Goal: Book appointment/travel/reservation

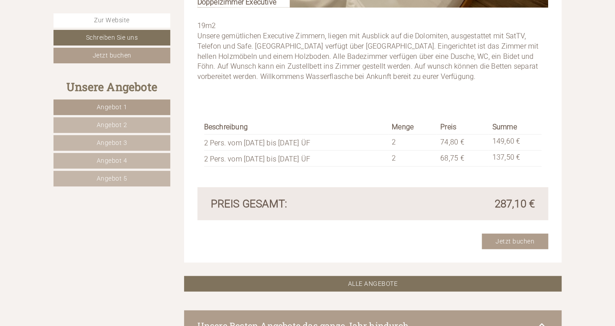
scroll to position [2795, 0]
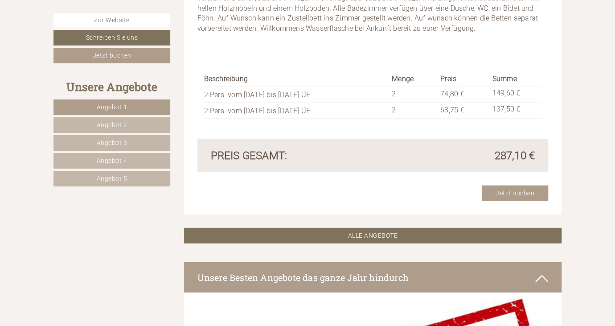
click at [103, 157] on span "Angebot 4" at bounding box center [112, 160] width 31 height 7
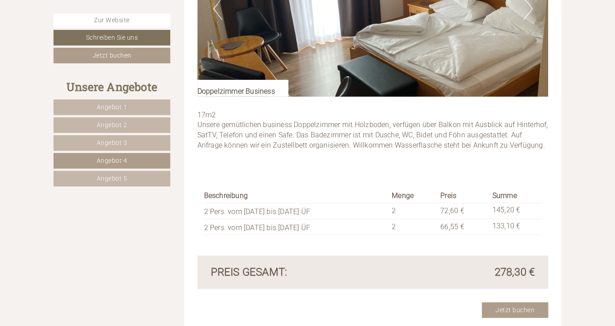
scroll to position [1185, 0]
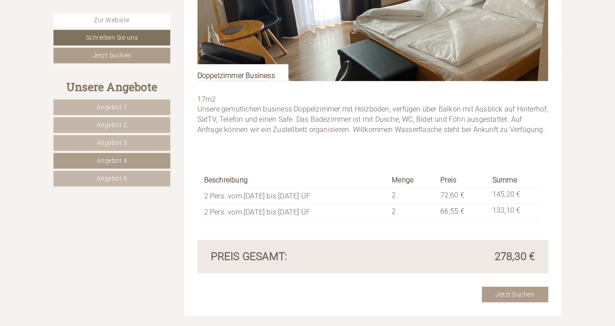
click at [129, 172] on link "Angebot 5" at bounding box center [111, 179] width 117 height 16
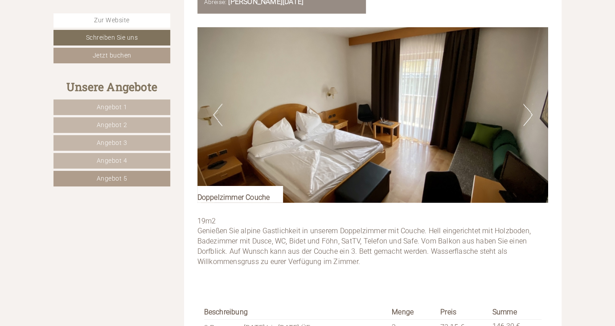
scroll to position [1104, 0]
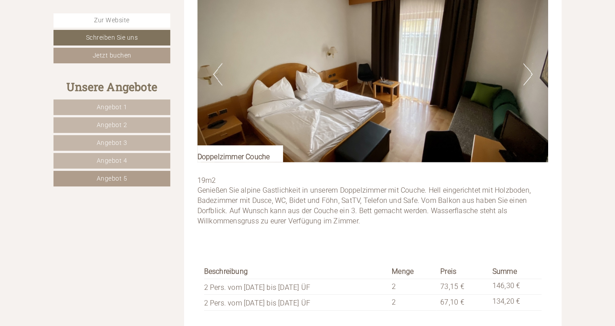
click at [529, 63] on button "Next" at bounding box center [527, 74] width 9 height 22
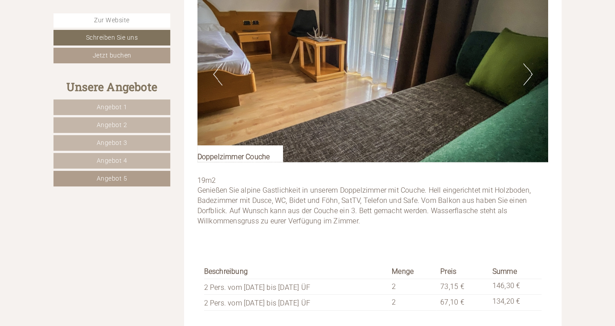
click at [529, 63] on button "Next" at bounding box center [527, 74] width 9 height 22
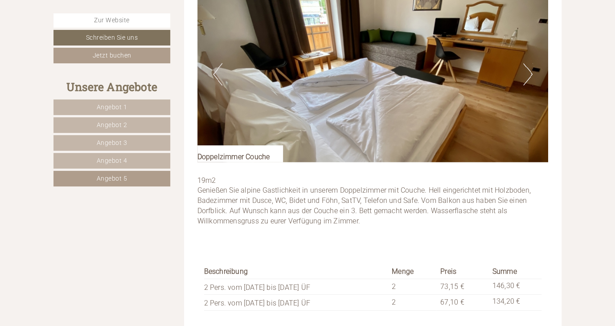
click at [530, 65] on button "Next" at bounding box center [527, 74] width 9 height 22
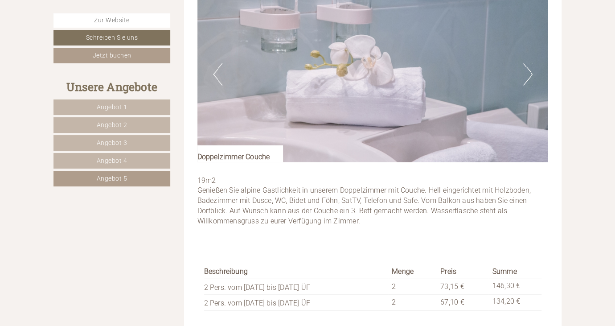
click at [530, 65] on button "Next" at bounding box center [527, 74] width 9 height 22
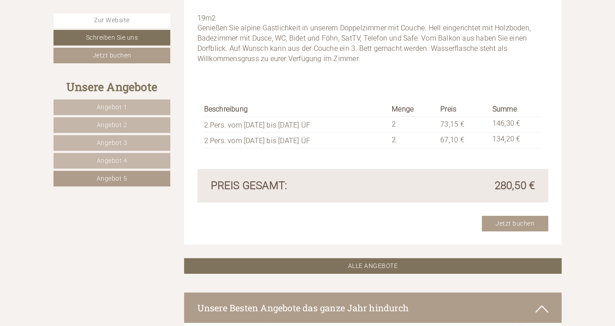
scroll to position [1022, 0]
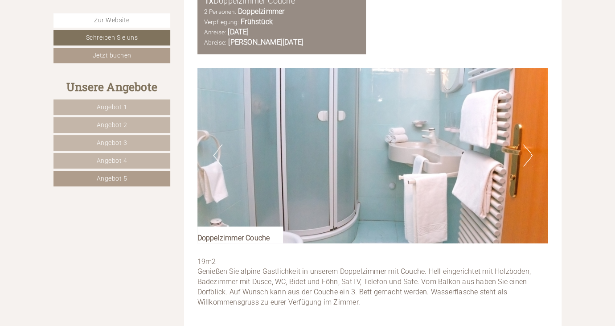
click at [92, 159] on link "Angebot 4" at bounding box center [111, 161] width 117 height 16
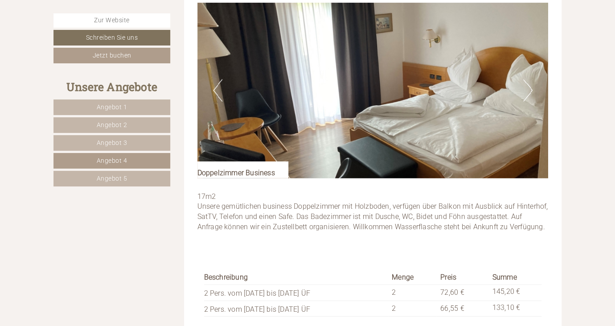
scroll to position [1104, 0]
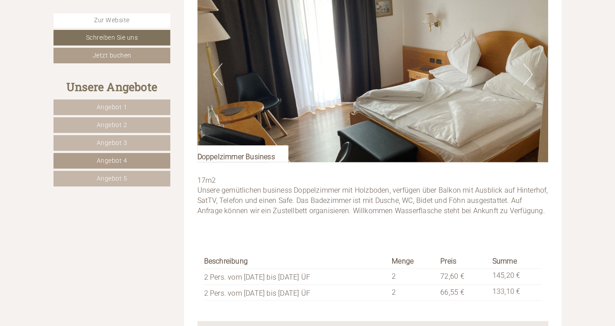
click at [101, 141] on span "Angebot 3" at bounding box center [112, 142] width 31 height 7
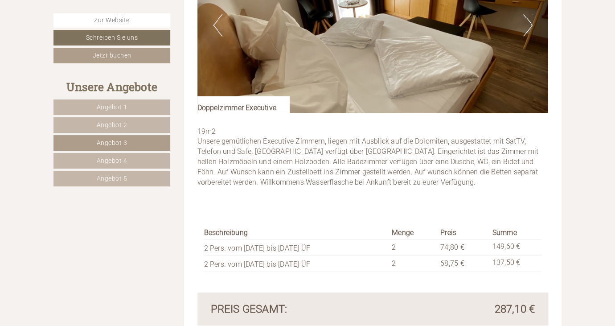
scroll to position [1063, 0]
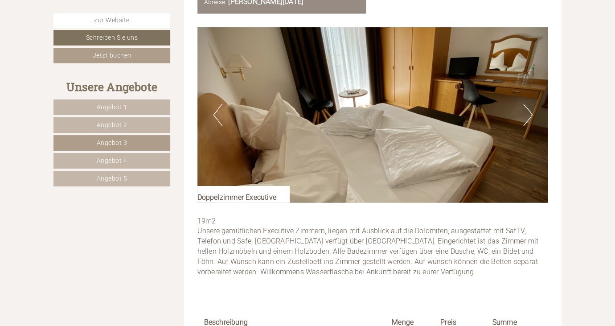
click at [126, 123] on span "Angebot 2" at bounding box center [112, 124] width 31 height 7
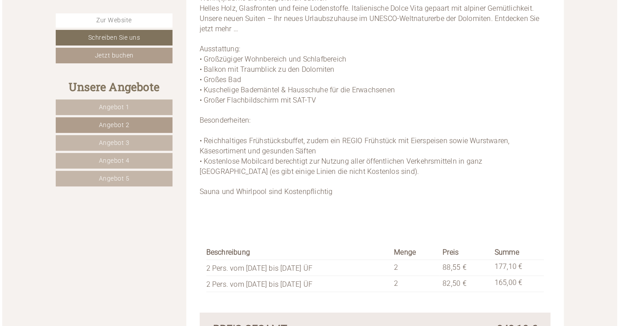
scroll to position [1387, 0]
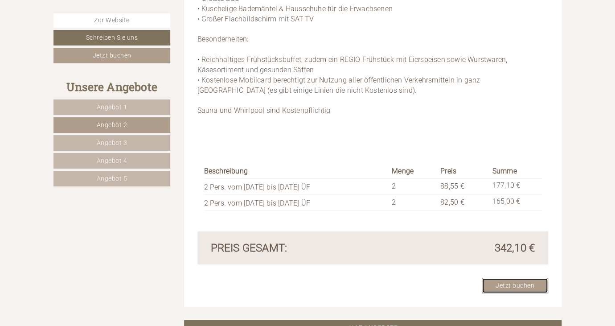
click at [522, 278] on link "Jetzt buchen" at bounding box center [515, 286] width 66 height 16
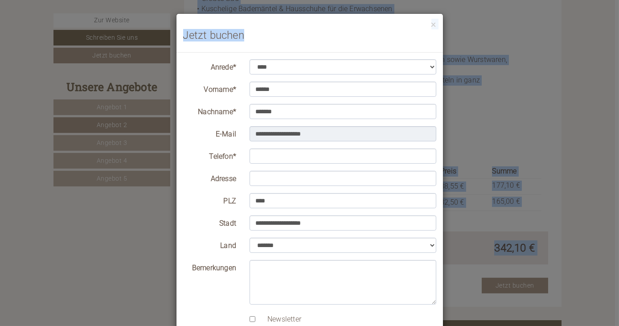
drag, startPoint x: 299, startPoint y: 19, endPoint x: 298, endPoint y: -23, distance: 42.4
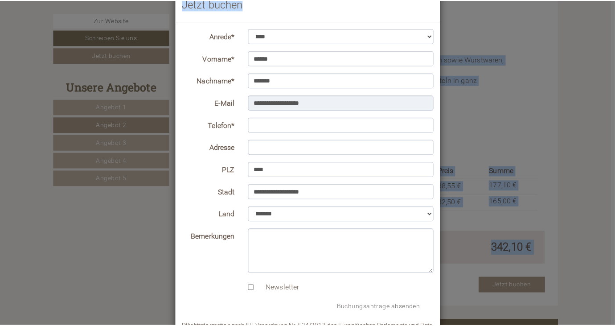
scroll to position [0, 0]
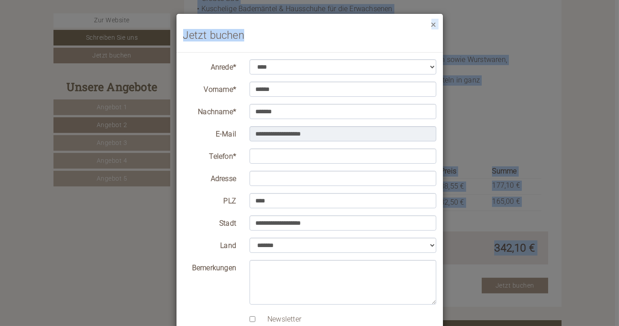
click at [434, 22] on button "×" at bounding box center [433, 24] width 5 height 9
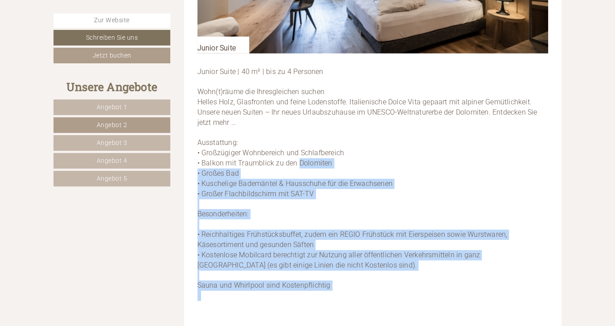
scroll to position [1225, 0]
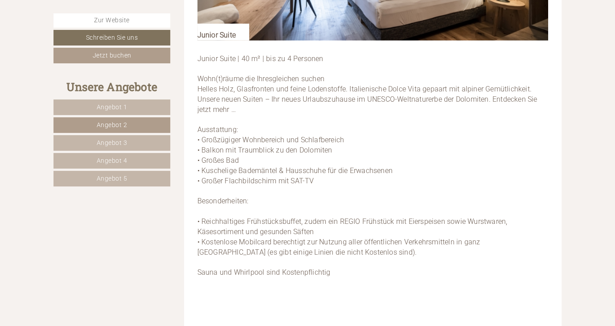
click at [344, 99] on p "Junior Suite | 40 m² | bis zu 4 Personen Wohn(t)räume die Ihresgleichen suchen …" at bounding box center [372, 171] width 351 height 234
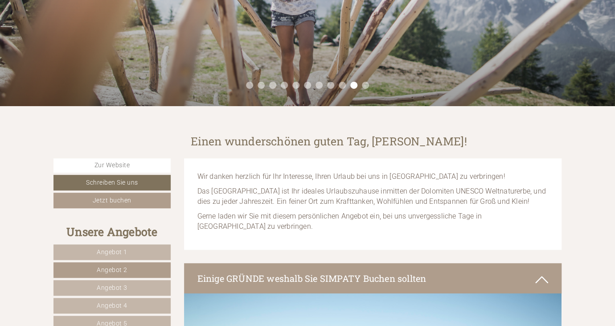
scroll to position [243, 0]
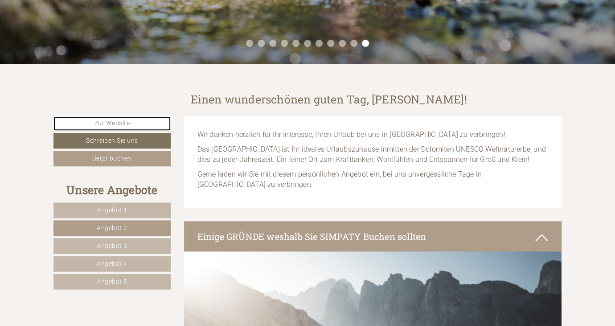
click at [107, 125] on link "Zur Website" at bounding box center [111, 123] width 117 height 14
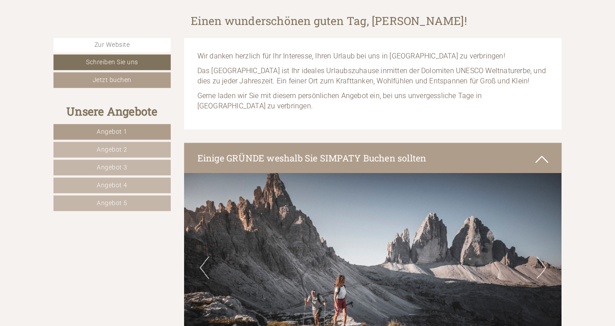
scroll to position [324, 0]
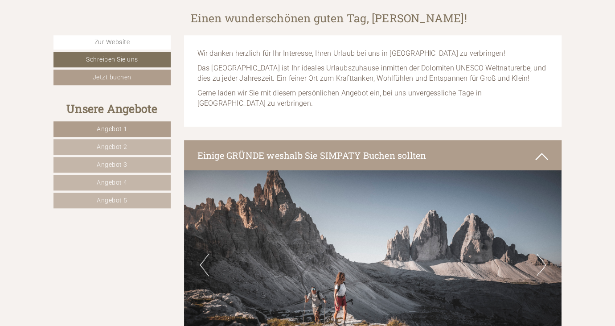
click at [80, 126] on link "Angebot 1" at bounding box center [111, 129] width 117 height 16
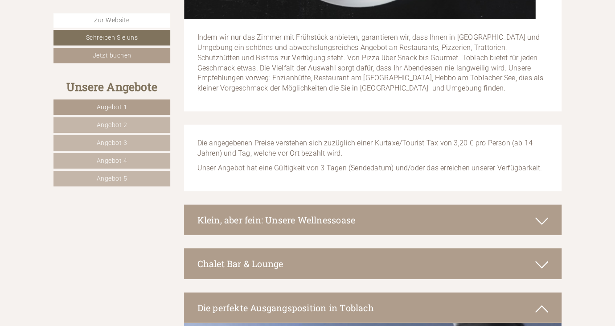
scroll to position [2805, 0]
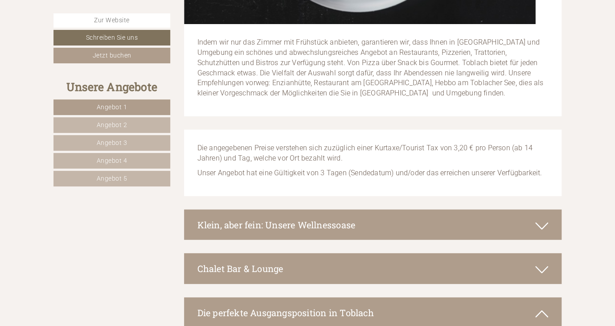
click at [121, 121] on span "Angebot 2" at bounding box center [112, 124] width 31 height 7
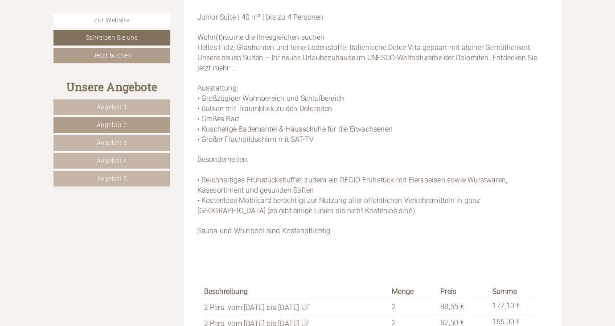
scroll to position [1266, 0]
click at [134, 142] on link "Angebot 3" at bounding box center [111, 143] width 117 height 16
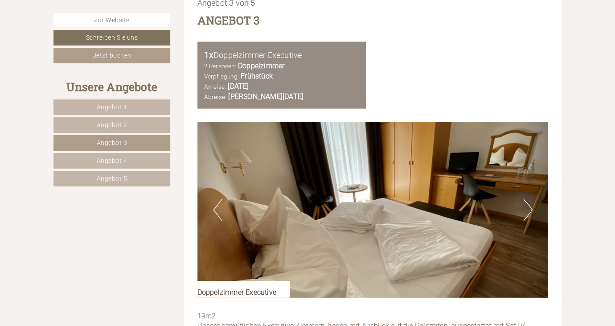
scroll to position [982, 0]
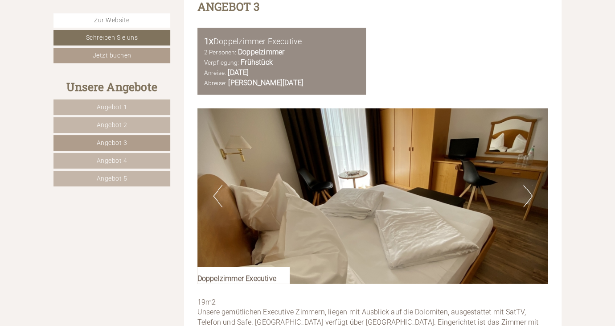
click at [102, 157] on span "Angebot 4" at bounding box center [112, 160] width 31 height 7
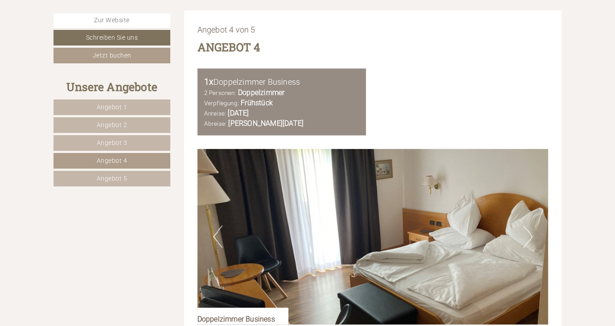
click at [103, 122] on span "Angebot 2" at bounding box center [112, 124] width 31 height 7
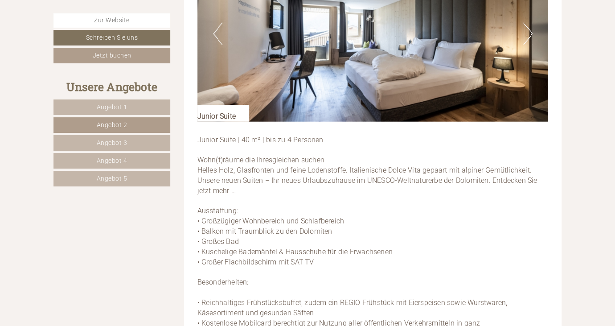
scroll to position [1104, 0]
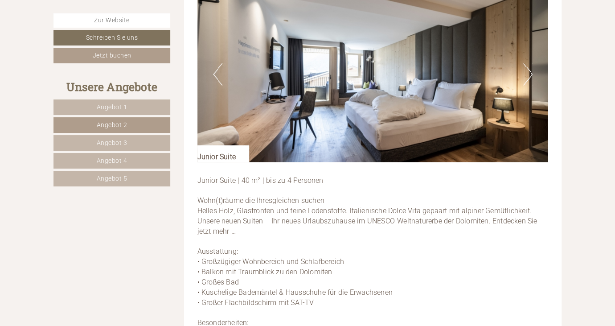
click at [122, 108] on span "Angebot 1" at bounding box center [112, 106] width 31 height 7
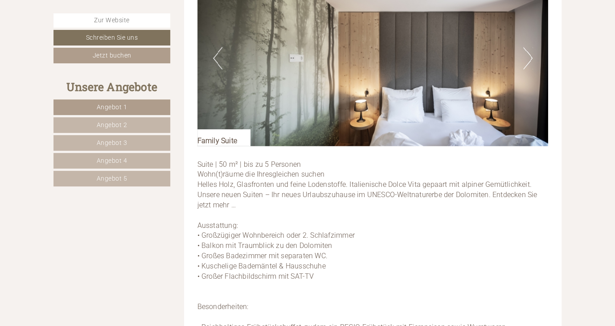
scroll to position [1144, 0]
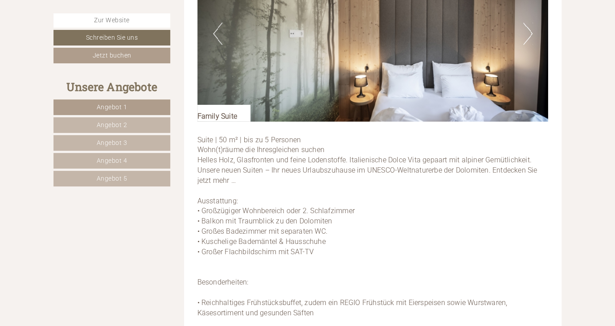
click at [127, 123] on span "Angebot 2" at bounding box center [112, 124] width 31 height 7
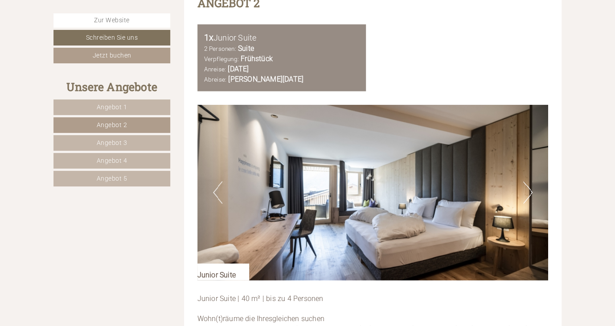
scroll to position [1063, 0]
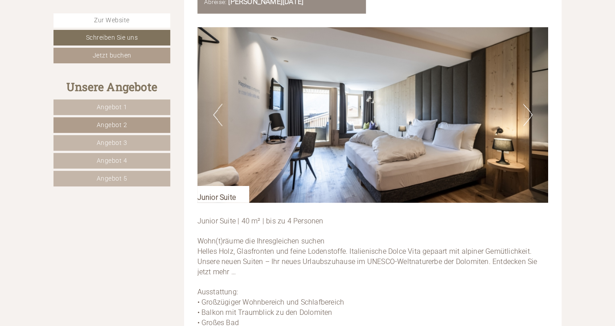
click at [530, 104] on button "Next" at bounding box center [527, 115] width 9 height 22
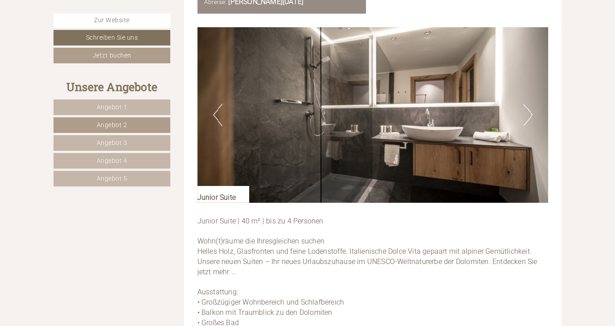
click at [528, 104] on button "Next" at bounding box center [527, 115] width 9 height 22
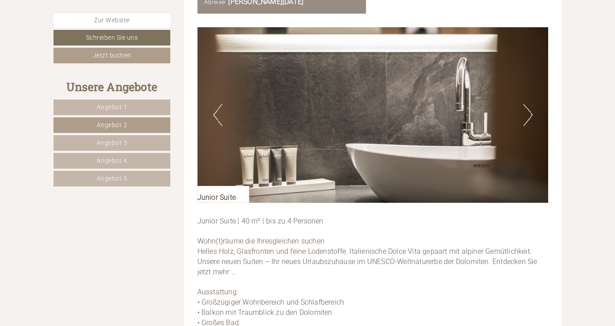
click at [528, 104] on button "Next" at bounding box center [527, 115] width 9 height 22
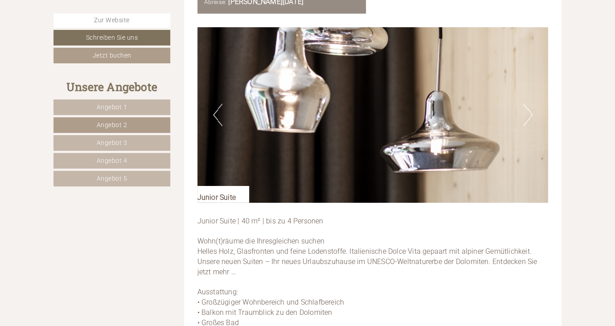
click at [528, 104] on button "Next" at bounding box center [527, 115] width 9 height 22
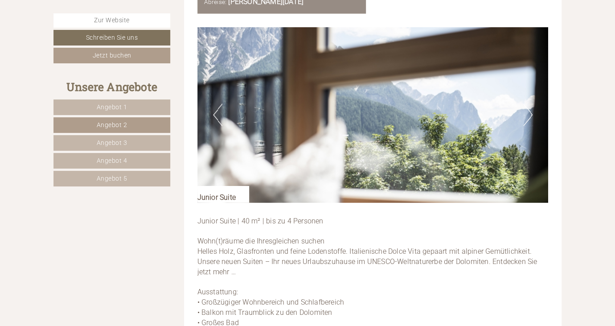
click at [529, 107] on button "Next" at bounding box center [527, 115] width 9 height 22
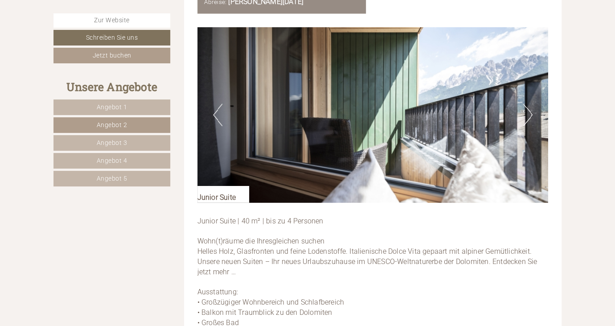
click at [527, 104] on button "Next" at bounding box center [527, 115] width 9 height 22
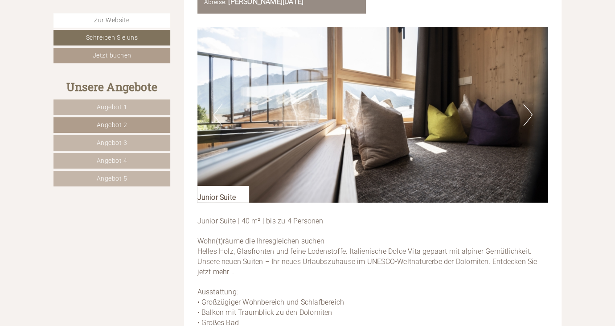
click at [529, 104] on button "Next" at bounding box center [527, 115] width 9 height 22
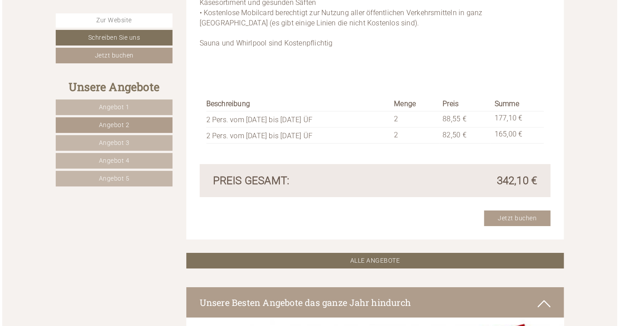
scroll to position [1468, 0]
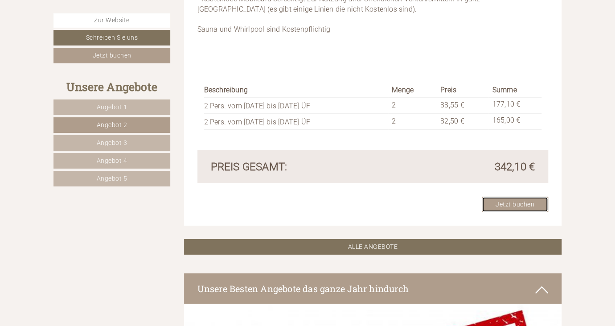
click at [520, 197] on link "Jetzt buchen" at bounding box center [515, 205] width 66 height 16
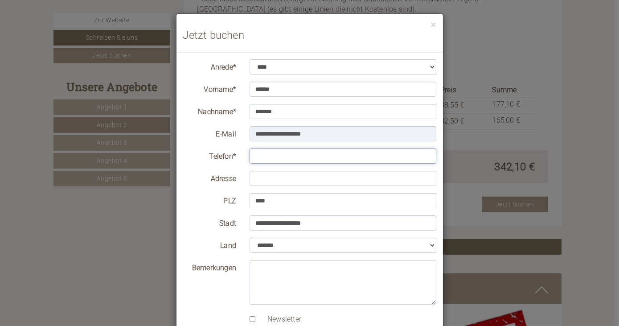
click at [283, 157] on input "Telefon*" at bounding box center [343, 155] width 187 height 15
click at [257, 156] on input "**********" at bounding box center [343, 155] width 187 height 15
type input "**********"
click at [316, 180] on input "Adresse" at bounding box center [343, 178] width 187 height 15
click at [310, 153] on input "**********" at bounding box center [343, 155] width 187 height 15
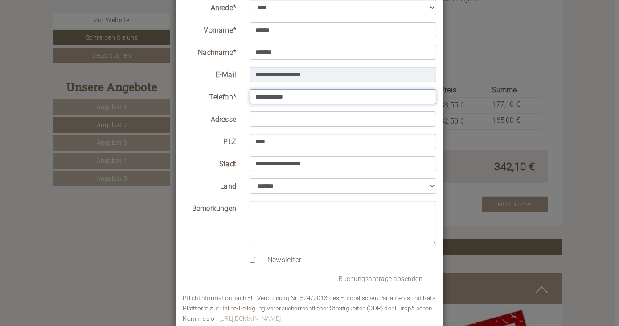
scroll to position [77, 0]
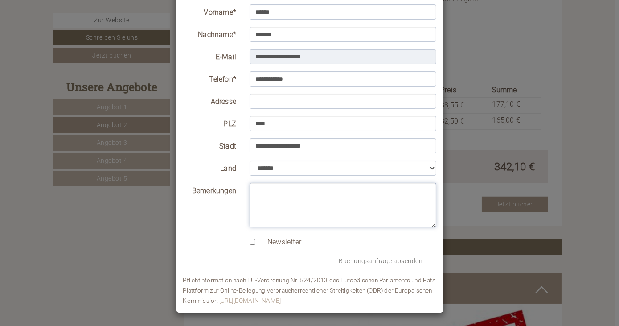
click at [284, 192] on textarea "Bemerkungen" at bounding box center [343, 205] width 187 height 45
click at [283, 190] on textarea "Bemerkungen" at bounding box center [343, 205] width 187 height 45
click at [252, 190] on textarea "**********" at bounding box center [343, 205] width 187 height 45
click at [344, 189] on textarea "**********" at bounding box center [343, 205] width 187 height 45
click at [345, 191] on textarea "**********" at bounding box center [343, 205] width 187 height 45
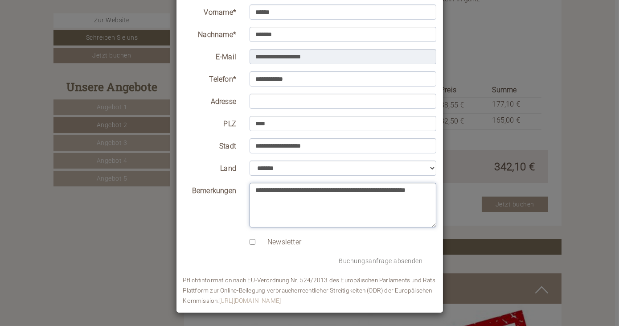
drag, startPoint x: 288, startPoint y: 201, endPoint x: 240, endPoint y: 192, distance: 49.6
click at [240, 192] on div "**********" at bounding box center [309, 205] width 267 height 45
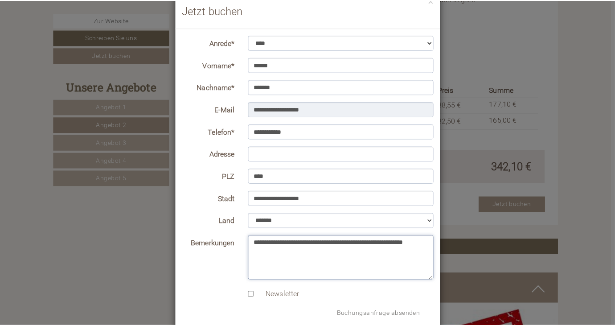
scroll to position [0, 0]
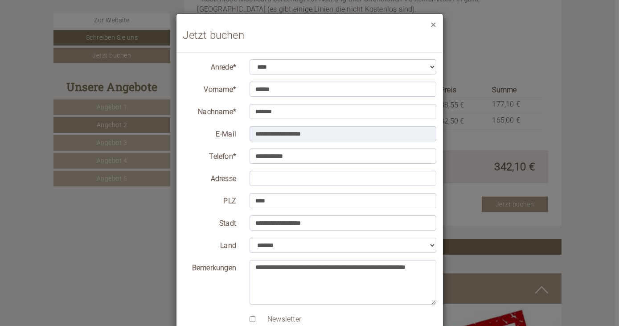
click at [431, 26] on button "×" at bounding box center [433, 24] width 5 height 9
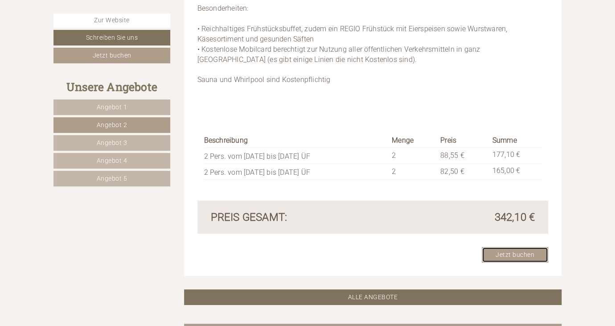
scroll to position [1458, 0]
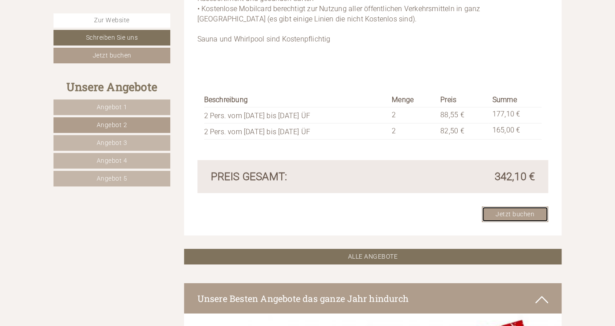
click at [505, 206] on link "Jetzt buchen" at bounding box center [515, 214] width 66 height 16
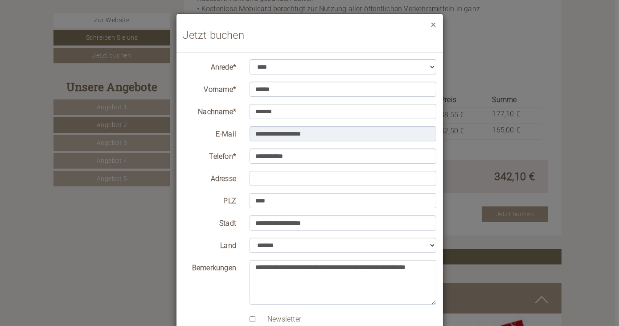
click at [431, 25] on button "×" at bounding box center [433, 24] width 5 height 9
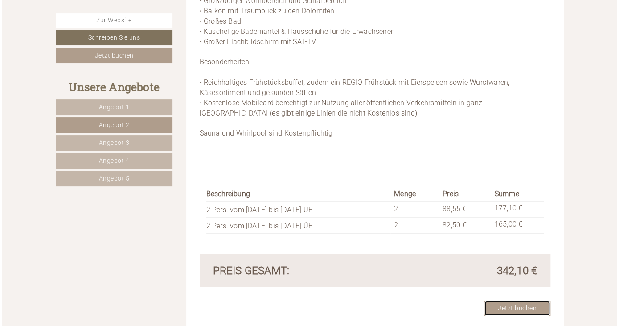
scroll to position [1377, 0]
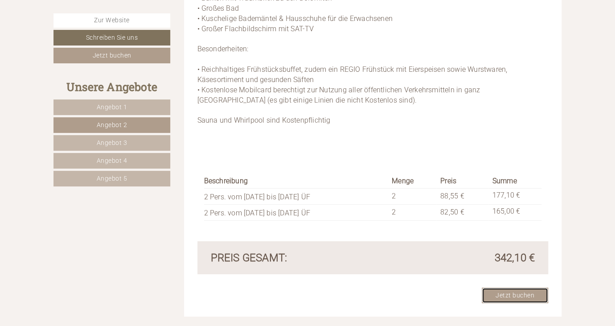
click at [530, 287] on link "Jetzt buchen" at bounding box center [515, 295] width 66 height 16
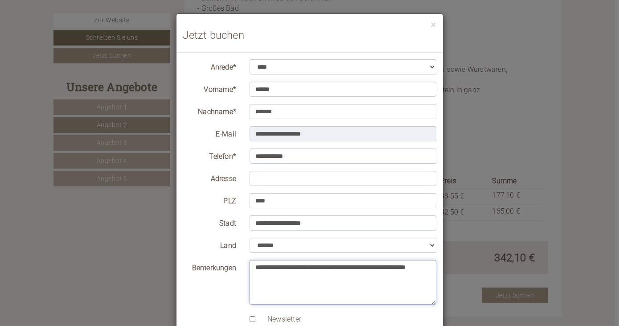
click at [343, 267] on textarea "**********" at bounding box center [343, 282] width 187 height 45
type textarea "**********"
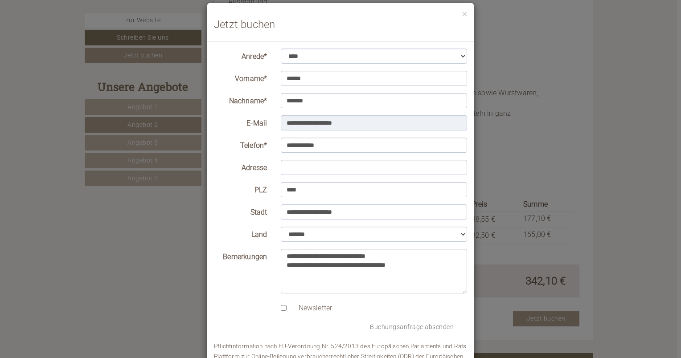
scroll to position [13, 0]
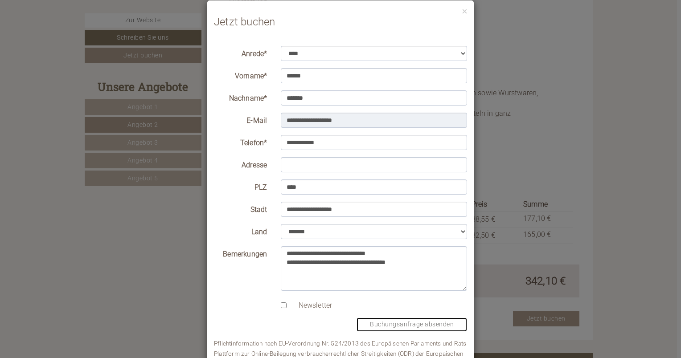
click at [401, 325] on button "Buchungsanfrage absenden" at bounding box center [412, 325] width 111 height 14
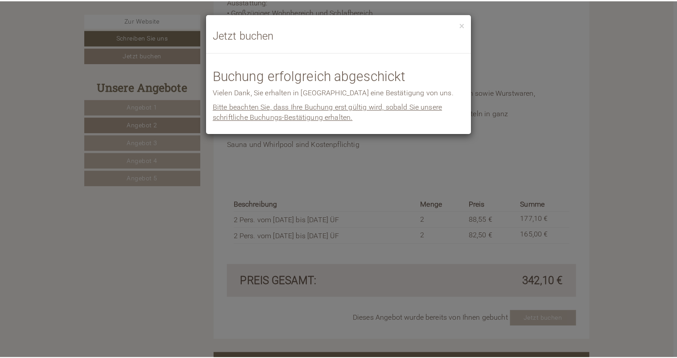
scroll to position [0, 0]
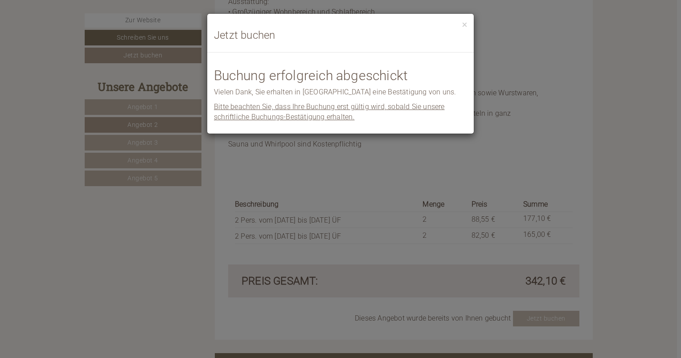
click at [370, 106] on span "Bitte beachten Sie, dass Ihre Buchung erst gültig wird, sobald Sie unsere schri…" at bounding box center [329, 112] width 231 height 19
click at [345, 41] on h3 "Jetzt buchen" at bounding box center [340, 35] width 253 height 12
click at [465, 23] on button "×" at bounding box center [464, 24] width 5 height 9
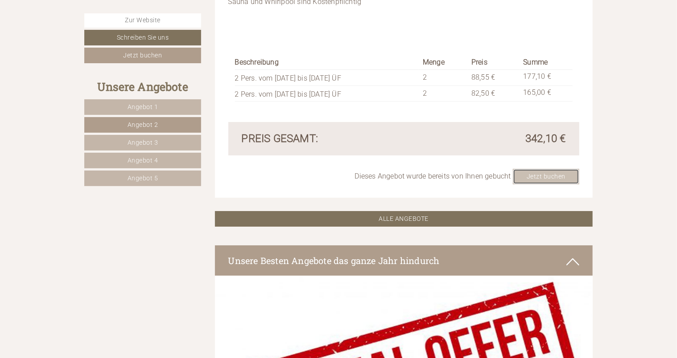
scroll to position [1422, 0]
